Goal: Transaction & Acquisition: Purchase product/service

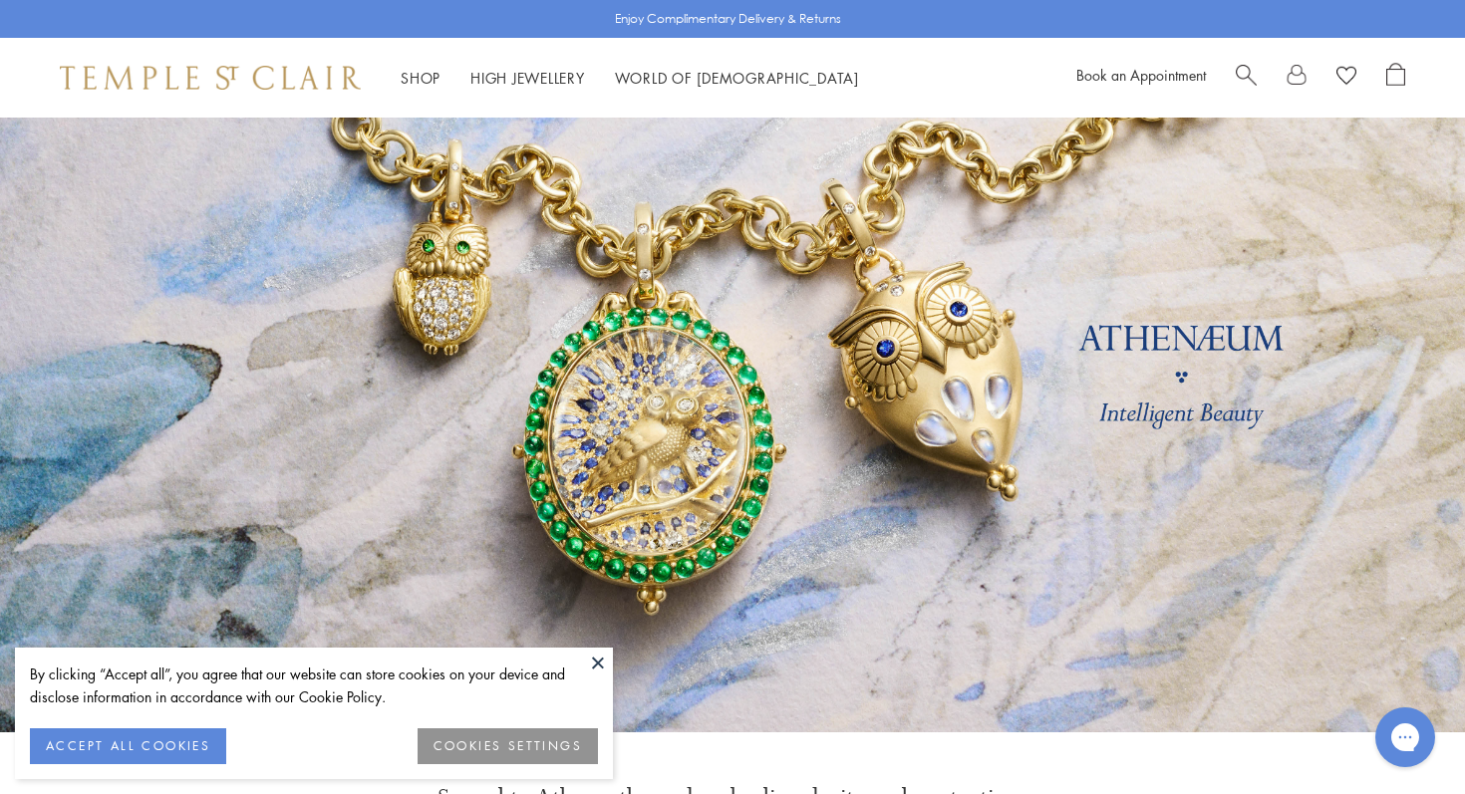
scroll to position [109, 0]
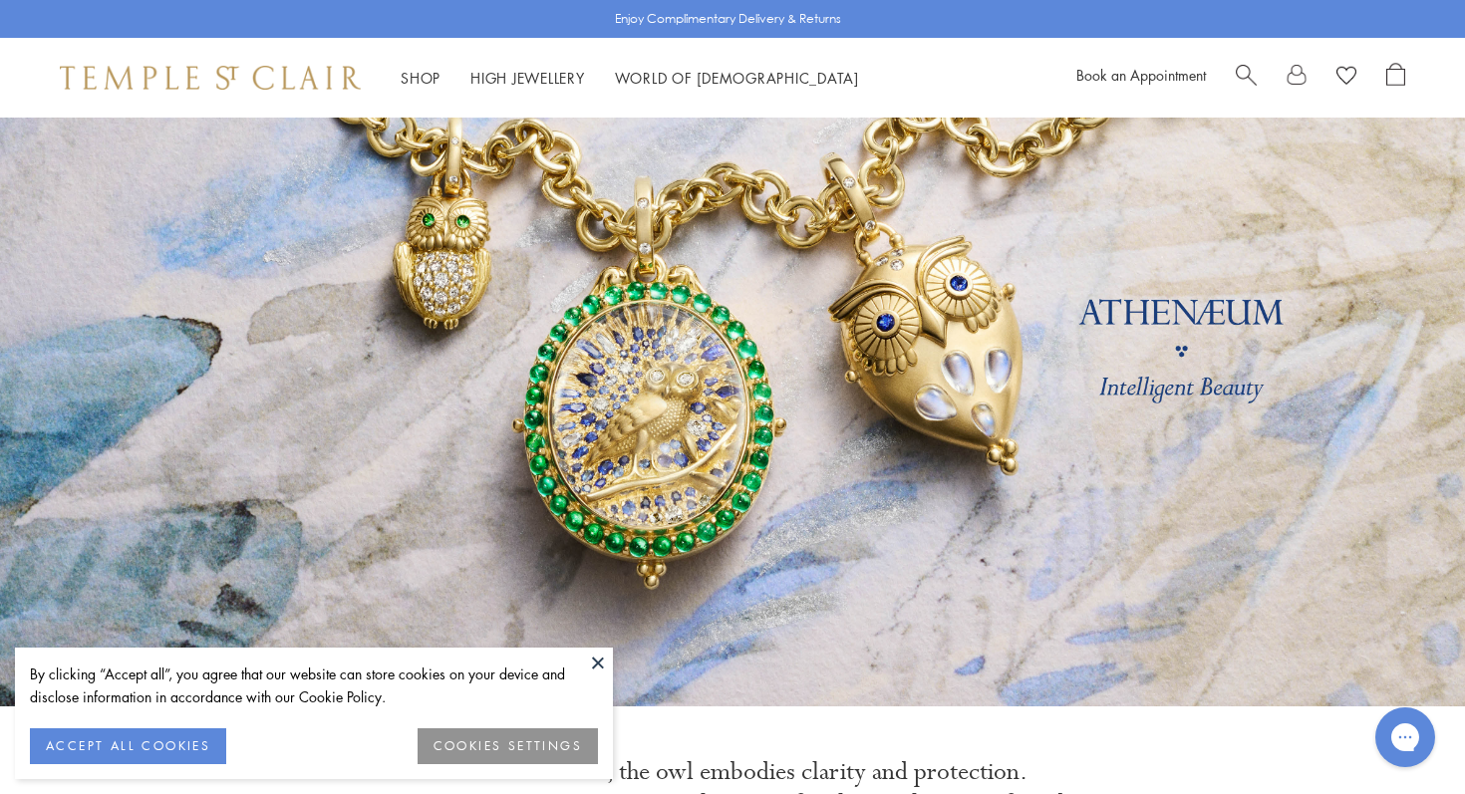
click at [138, 745] on button "ACCEPT ALL COOKIES" at bounding box center [128, 746] width 196 height 36
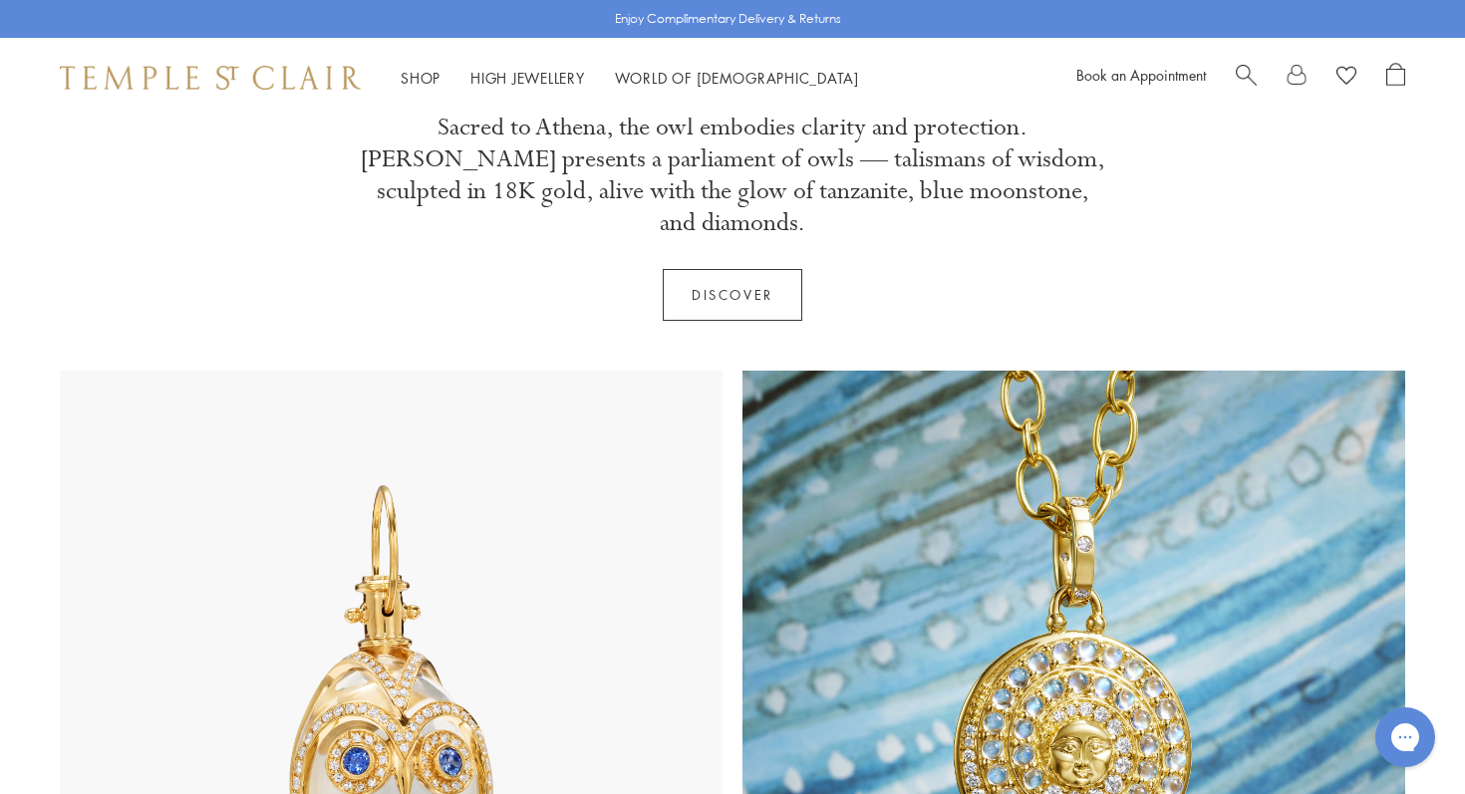
scroll to position [786, 0]
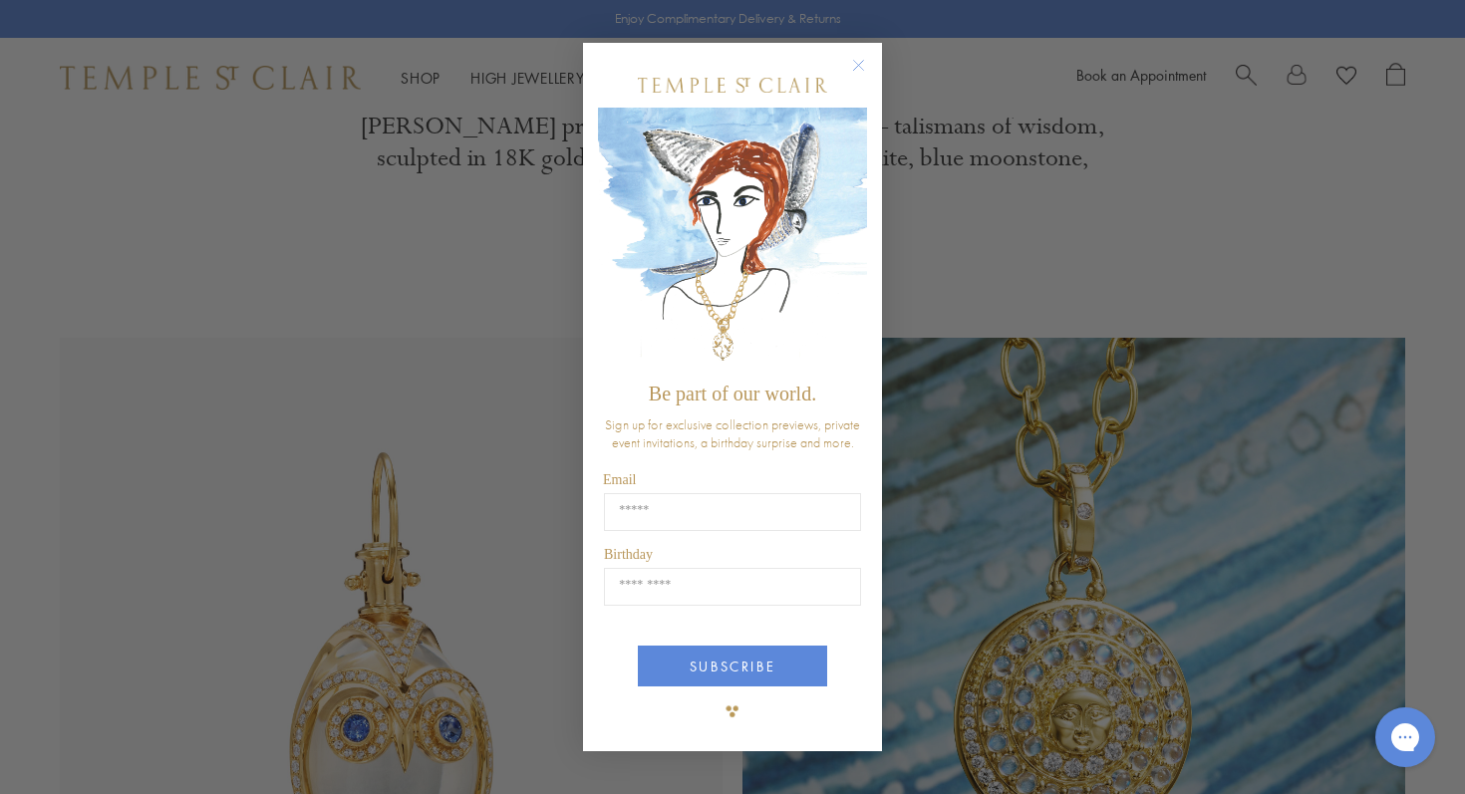
click at [856, 61] on circle "Close dialog" at bounding box center [859, 65] width 24 height 24
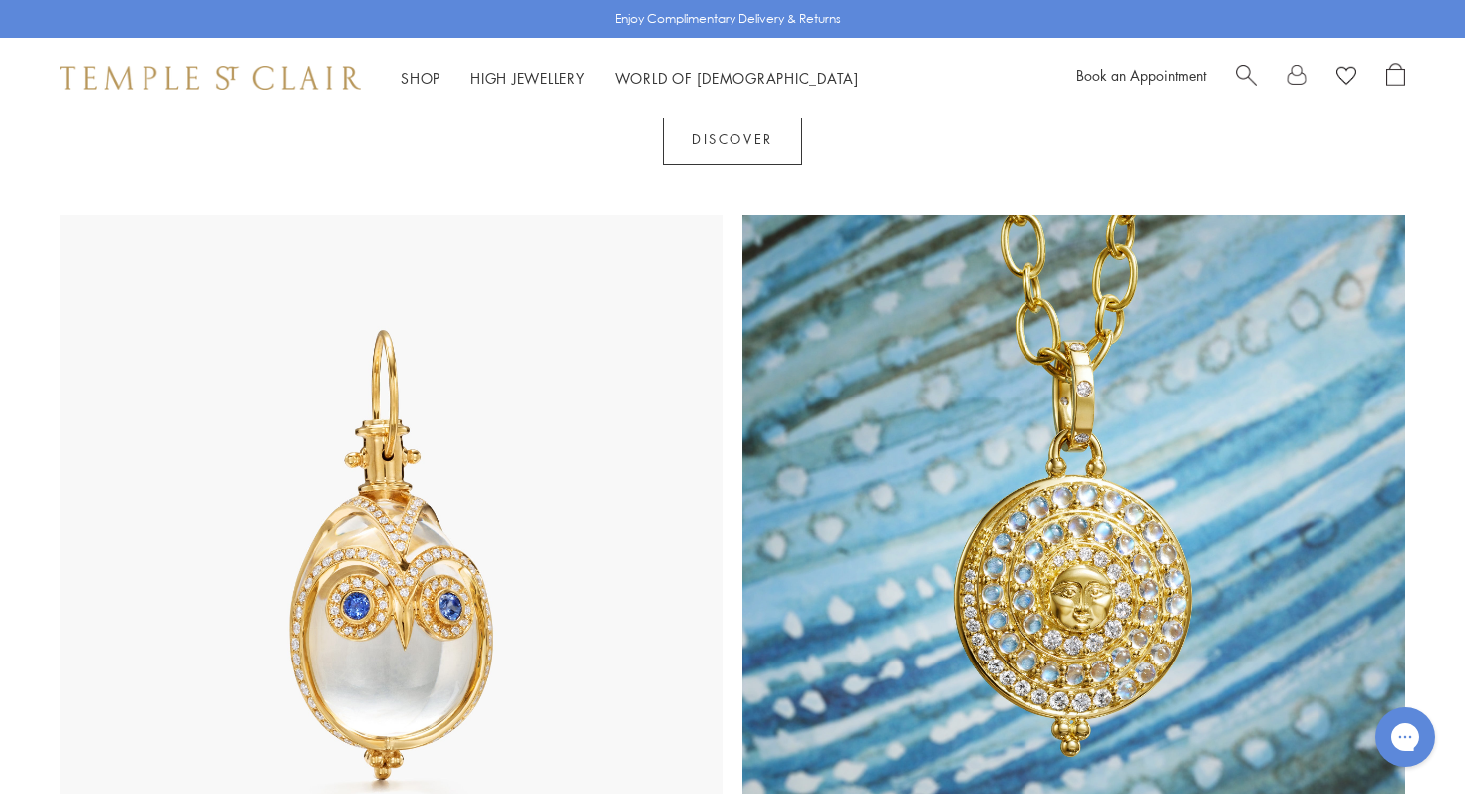
scroll to position [836, 0]
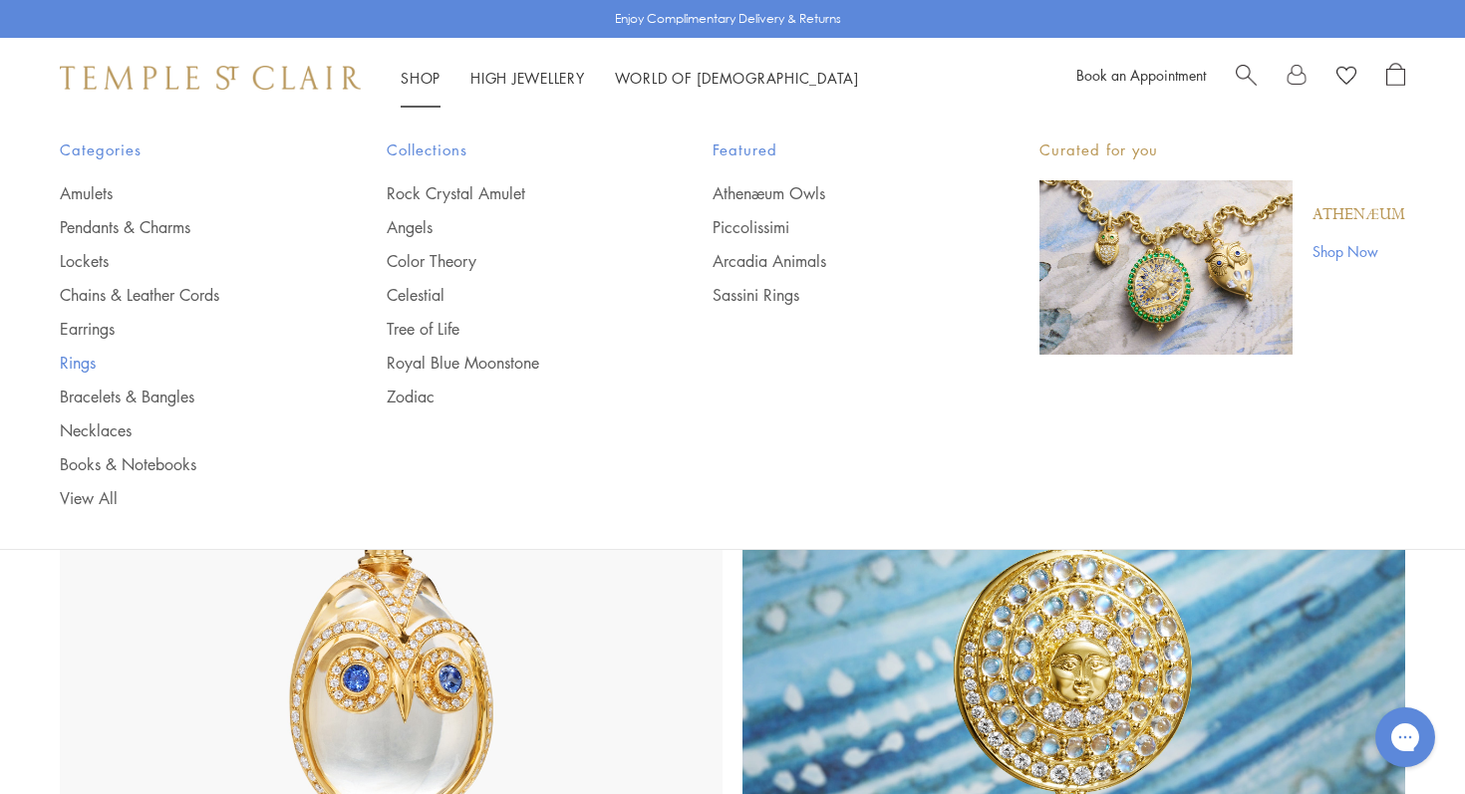
click at [91, 361] on link "Rings" at bounding box center [183, 363] width 247 height 22
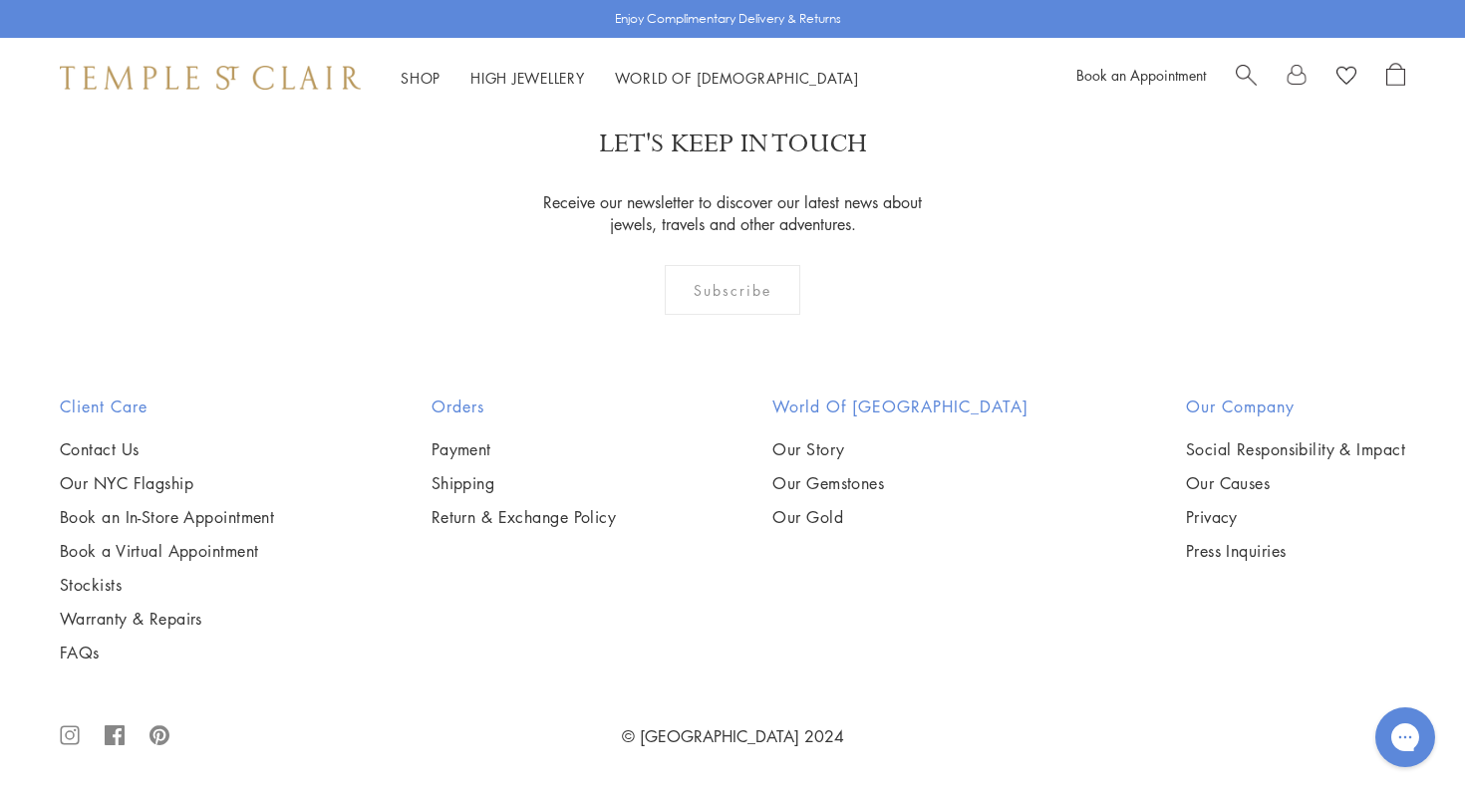
scroll to position [8771, 0]
